Goal: Information Seeking & Learning: Learn about a topic

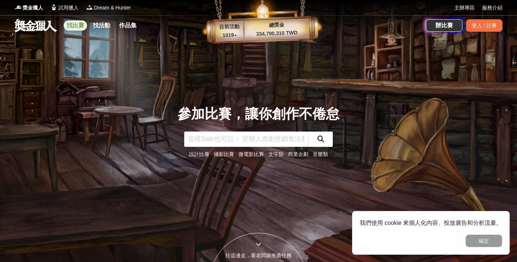
click at [77, 28] on link "找比賽" at bounding box center [75, 25] width 23 height 10
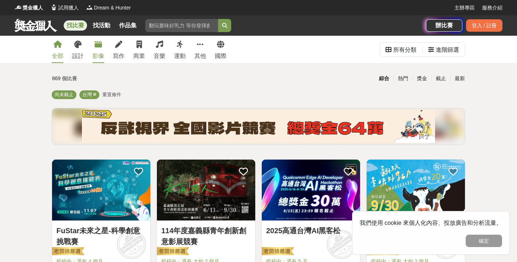
click at [98, 45] on icon at bounding box center [98, 44] width 7 height 7
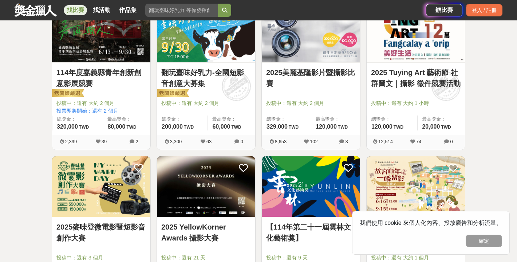
scroll to position [161, 0]
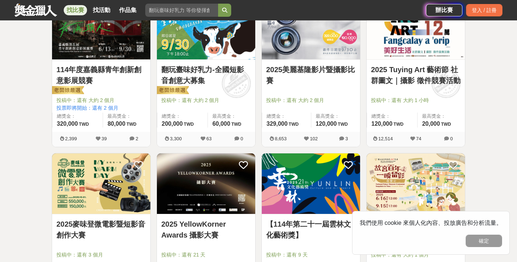
click at [198, 184] on img at bounding box center [206, 183] width 98 height 61
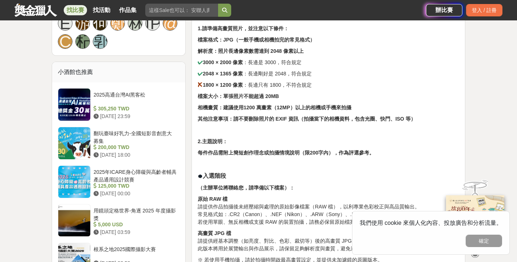
scroll to position [565, 0]
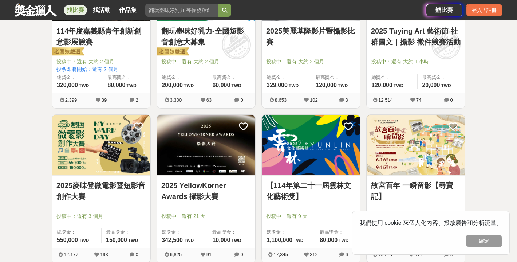
scroll to position [212, 0]
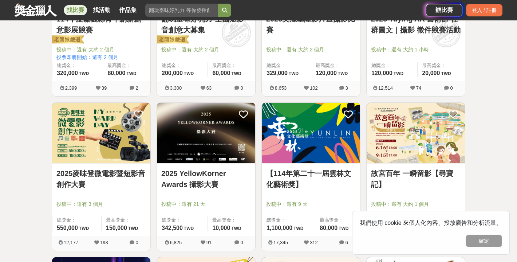
click at [425, 153] on img at bounding box center [416, 133] width 98 height 61
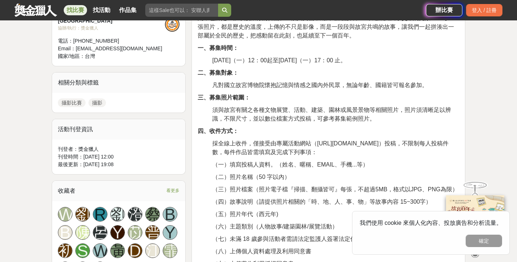
scroll to position [280, 0]
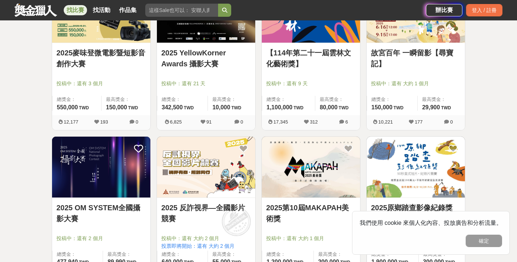
scroll to position [333, 0]
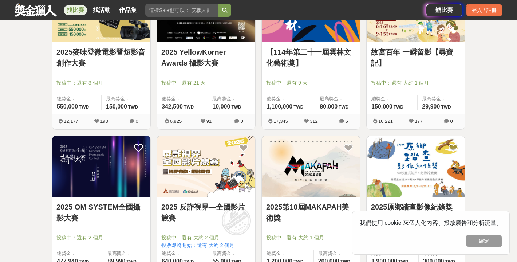
click at [102, 177] on img at bounding box center [101, 166] width 98 height 61
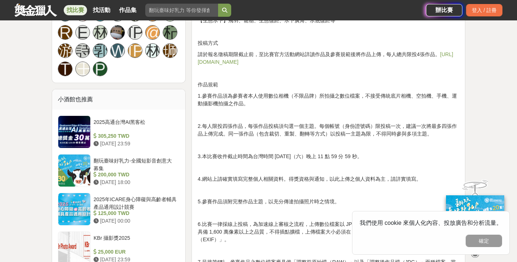
scroll to position [593, 0]
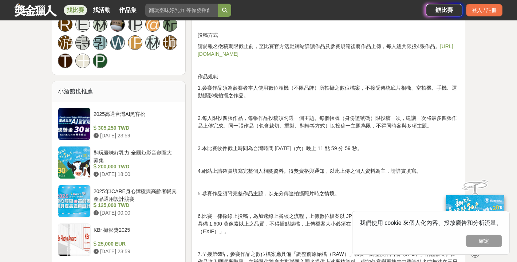
drag, startPoint x: 449, startPoint y: 62, endPoint x: 446, endPoint y: 59, distance: 4.2
click at [449, 62] on p at bounding box center [328, 66] width 261 height 8
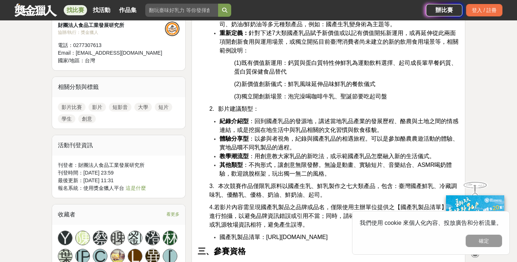
scroll to position [466, 0]
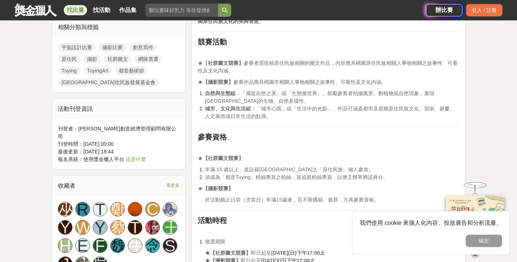
scroll to position [389, 0]
